Goal: Check status: Check status

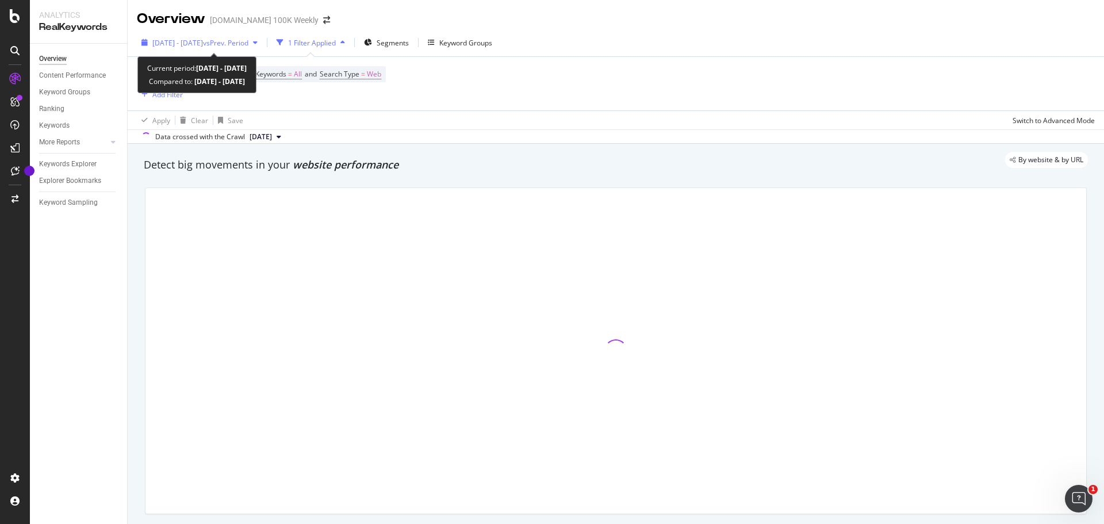
click at [248, 41] on span "vs Prev. Period" at bounding box center [225, 43] width 45 height 10
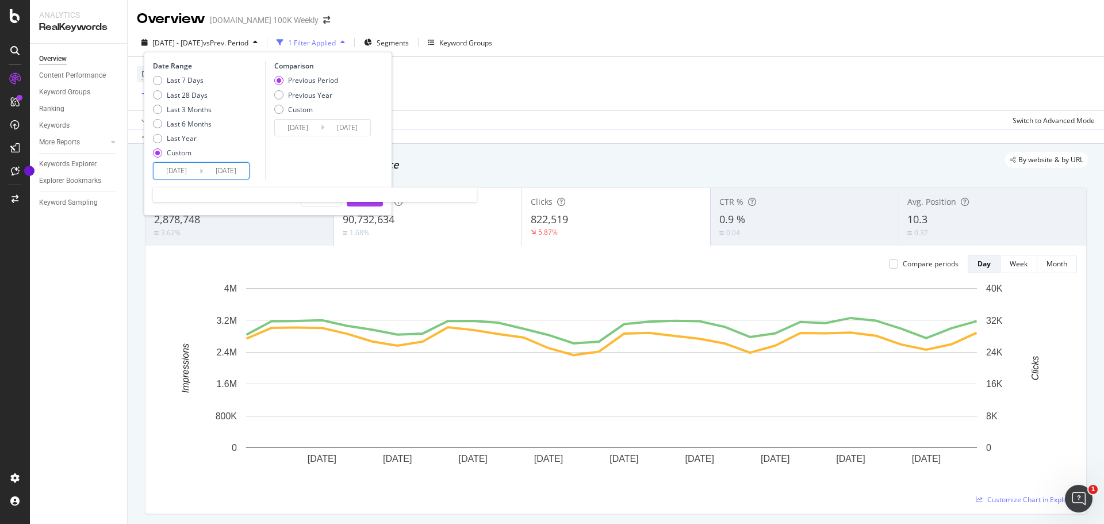
click at [163, 171] on input "[DATE]" at bounding box center [177, 171] width 46 height 16
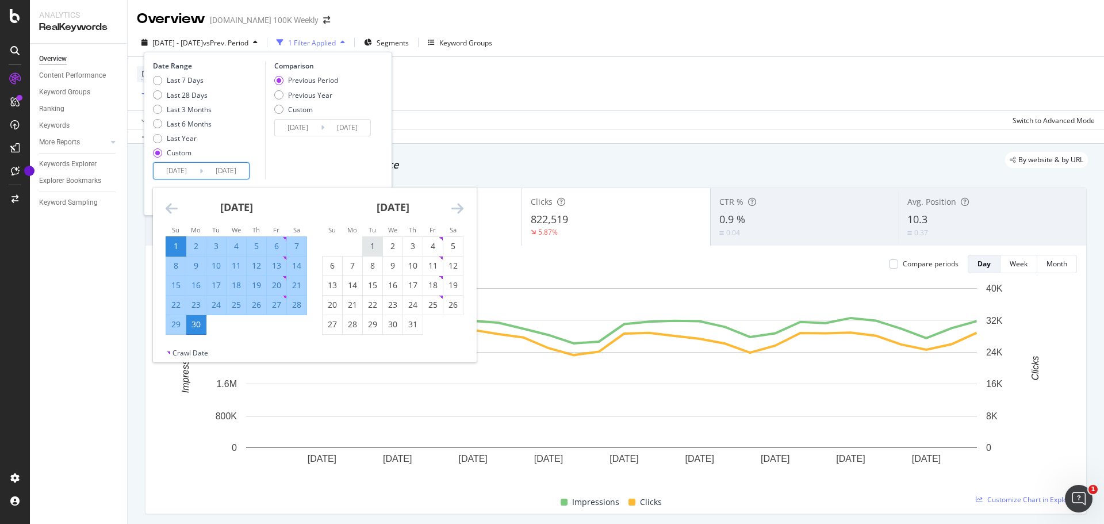
click at [375, 243] on div "1" at bounding box center [373, 245] width 20 height 11
type input "[DATE]"
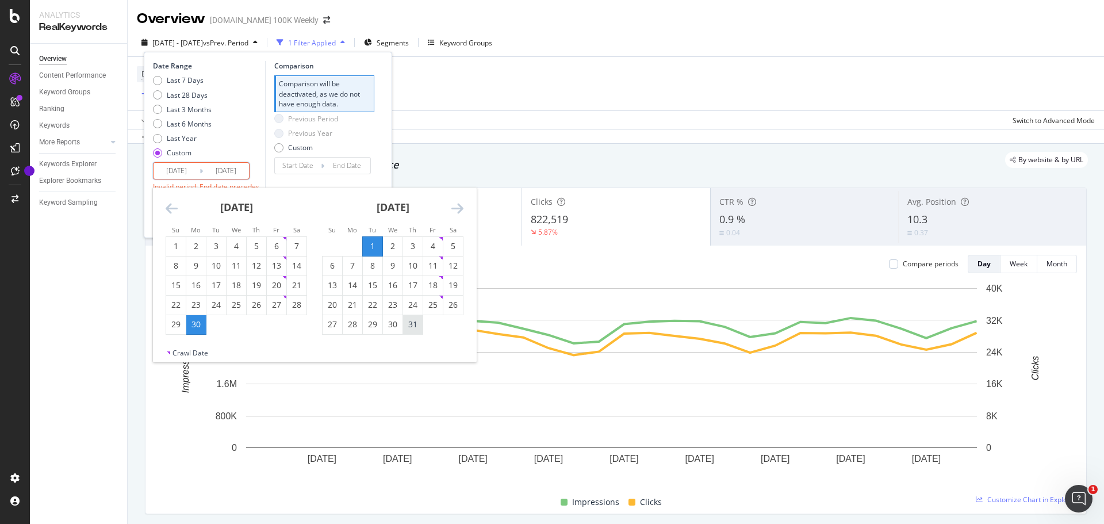
click at [411, 325] on div "31" at bounding box center [413, 324] width 20 height 11
type input "[DATE]"
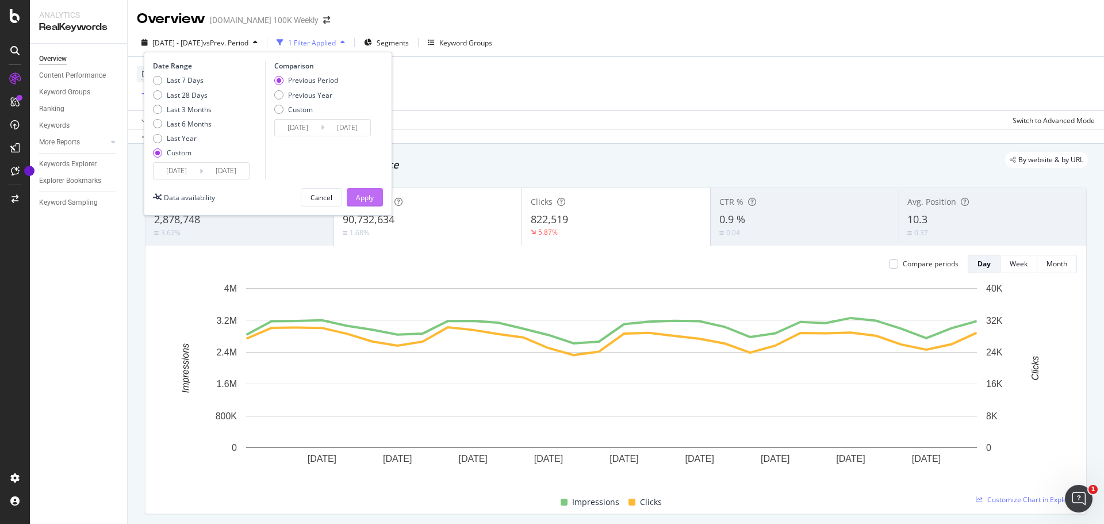
click at [374, 196] on button "Apply" at bounding box center [365, 197] width 36 height 18
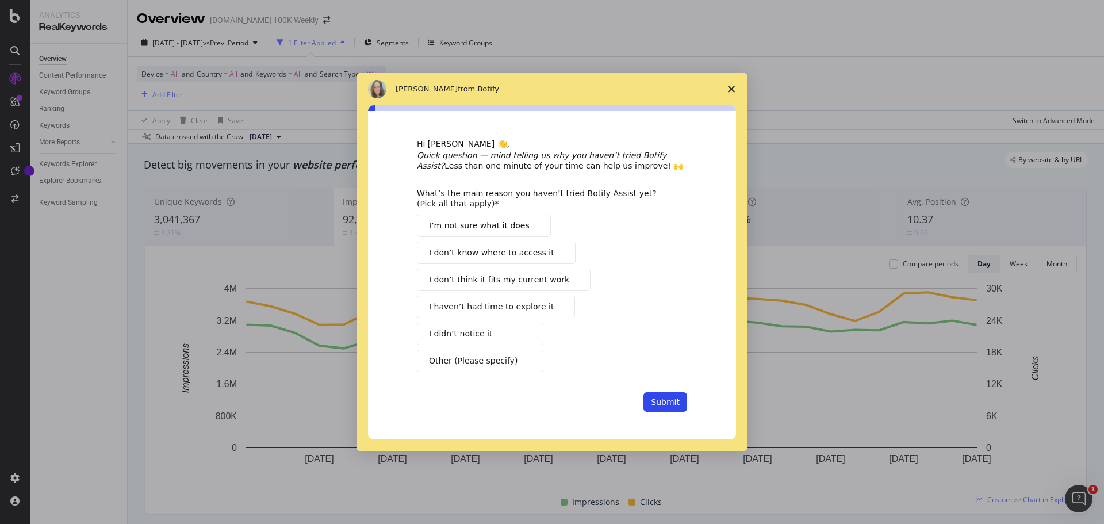
click at [732, 87] on icon "Close survey" at bounding box center [731, 89] width 7 height 7
